Goal: Task Accomplishment & Management: Complete application form

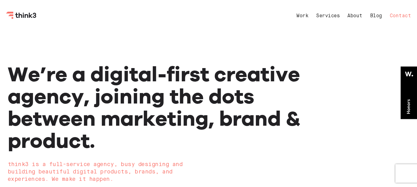
click at [398, 16] on link "Contact" at bounding box center [400, 16] width 21 height 5
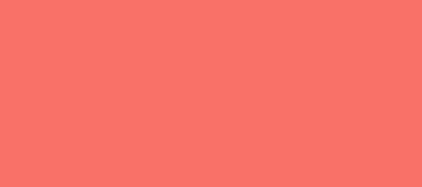
select select "General enquiry"
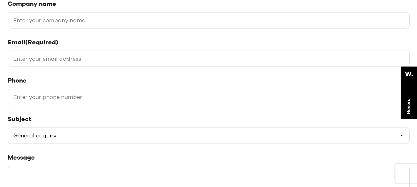
scroll to position [154, 0]
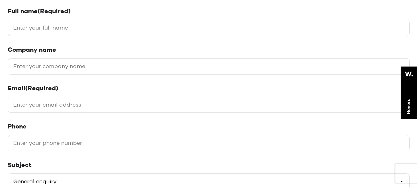
click at [73, 28] on input "Full name (Required)" at bounding box center [209, 28] width 402 height 16
type input "[PERSON_NAME]"
type input "[URL][DOMAIN_NAME]"
type input "[EMAIL_ADDRESS][DOMAIN_NAME]"
type input "08918137237"
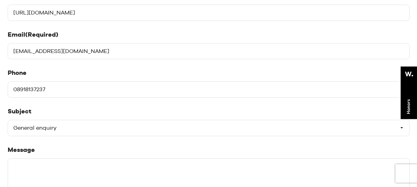
scroll to position [247, 0]
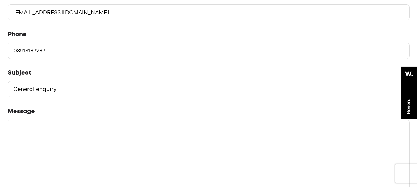
click at [58, 94] on select "Please select a subject General enquiry Start a project Support" at bounding box center [209, 89] width 402 height 16
select select "Start a project"
click at [8, 81] on select "Please select a subject General enquiry Start a project Support" at bounding box center [209, 89] width 402 height 16
click at [49, 164] on textarea "Message" at bounding box center [209, 166] width 402 height 93
paste textarea "Hi, I'm a blogger. I have more than 20k+ sites with high traffic (best price is…"
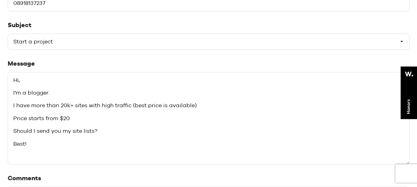
scroll to position [339, 0]
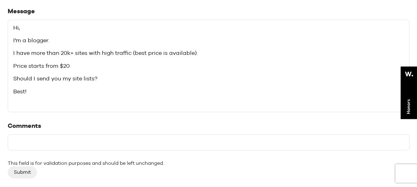
type textarea "Hi, I'm a blogger. I have more than 20k+ sites with high traffic (best price is…"
click at [32, 140] on input "Comments" at bounding box center [209, 143] width 402 height 16
click at [46, 141] on input "Comments" at bounding box center [209, 143] width 402 height 16
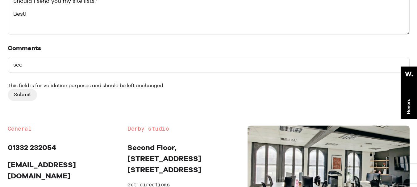
scroll to position [432, 0]
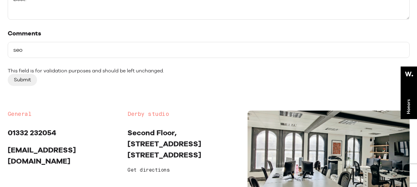
type input "seo"
click at [24, 80] on input "Submit" at bounding box center [22, 80] width 29 height 12
